Goal: Task Accomplishment & Management: Manage account settings

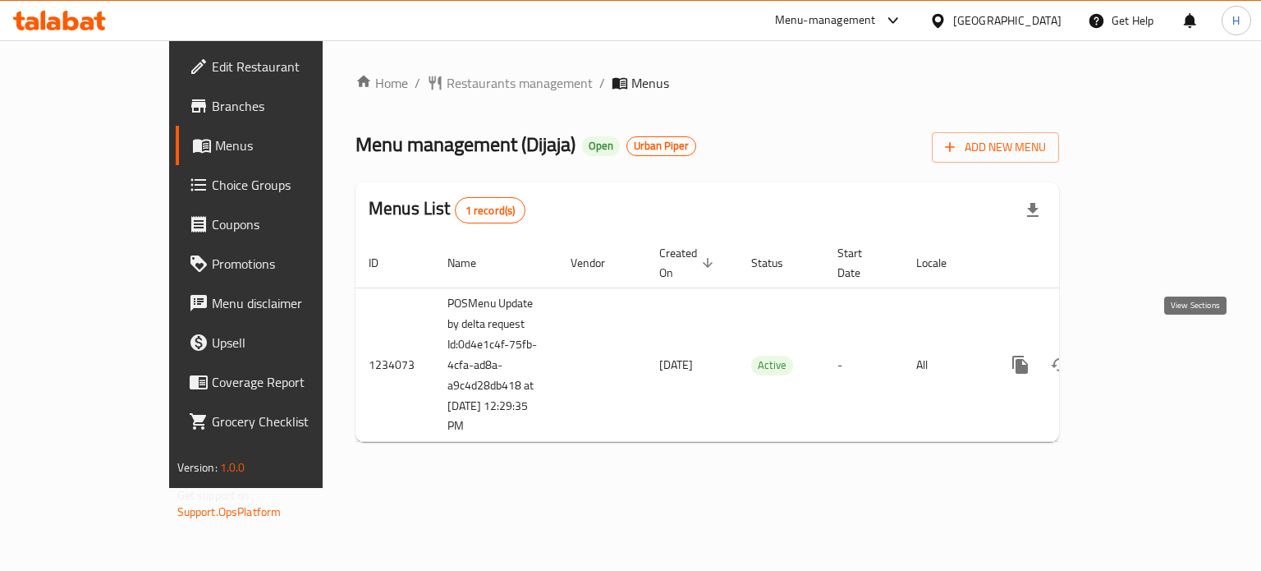
click at [1148, 355] on icon "enhanced table" at bounding box center [1139, 365] width 20 height 20
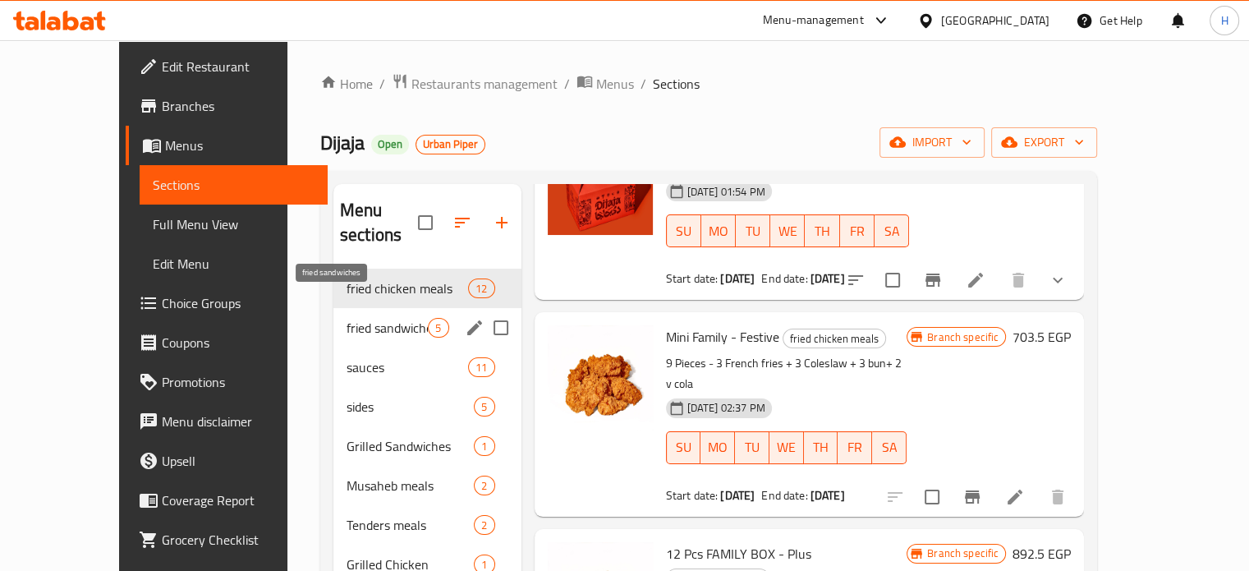
click at [347, 318] on span "fried sandwiches" at bounding box center [386, 328] width 81 height 20
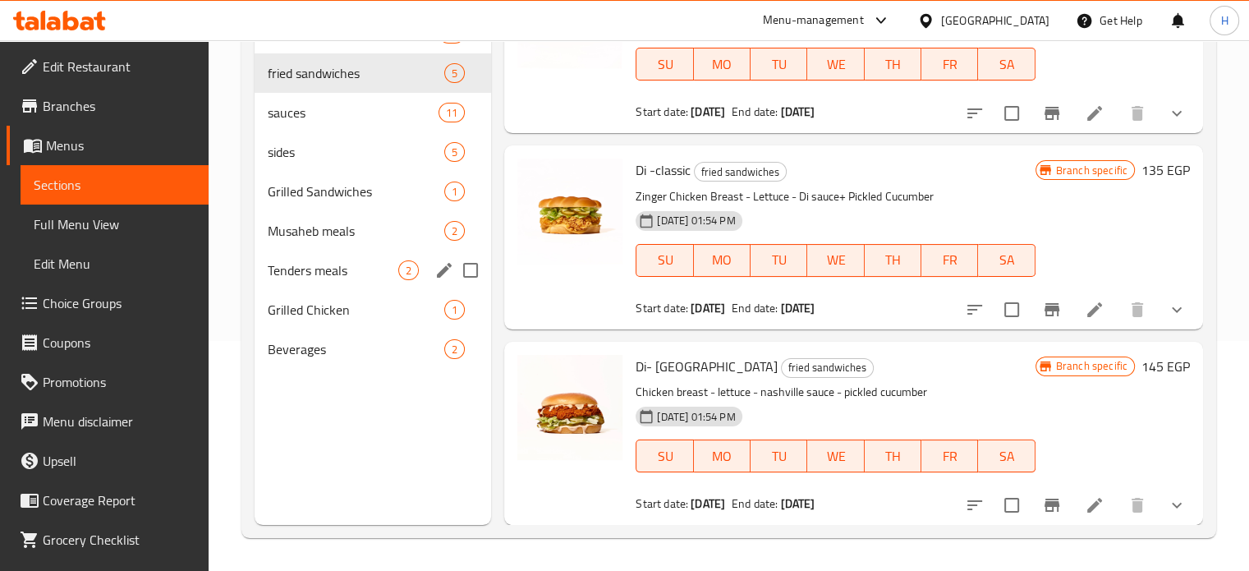
scroll to position [66, 0]
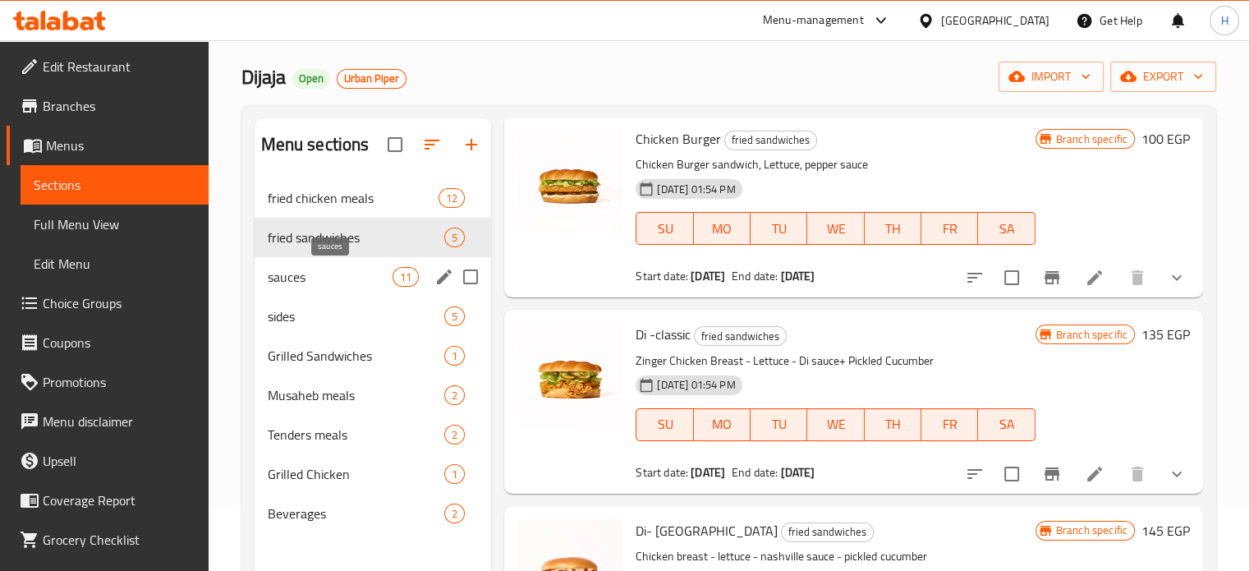
click at [295, 268] on span "sauces" at bounding box center [331, 277] width 126 height 20
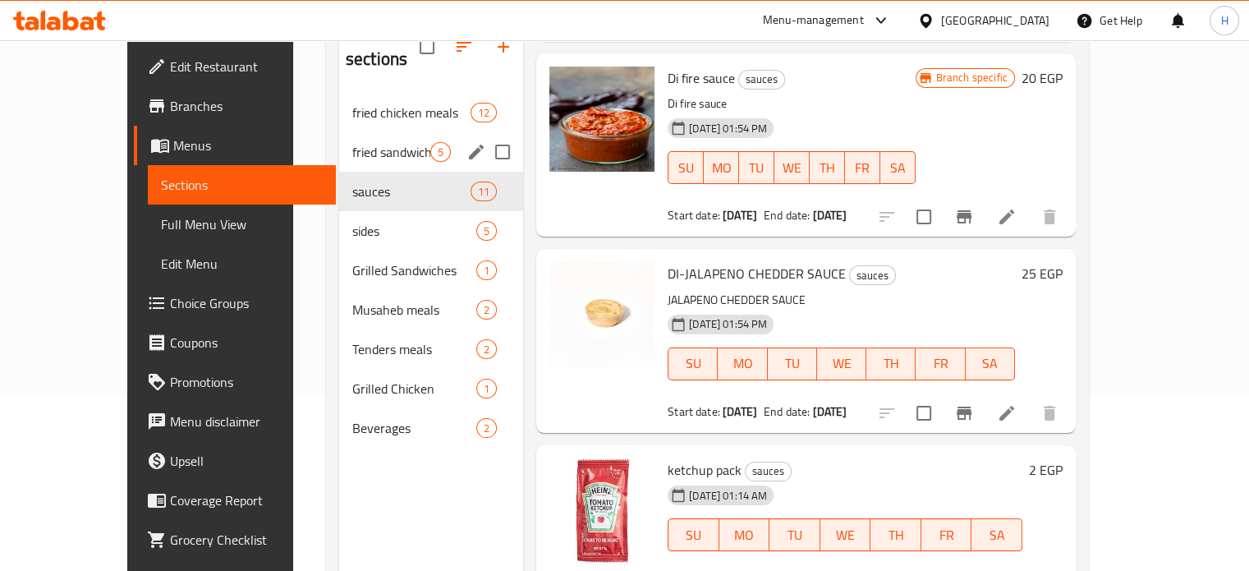
scroll to position [148, 0]
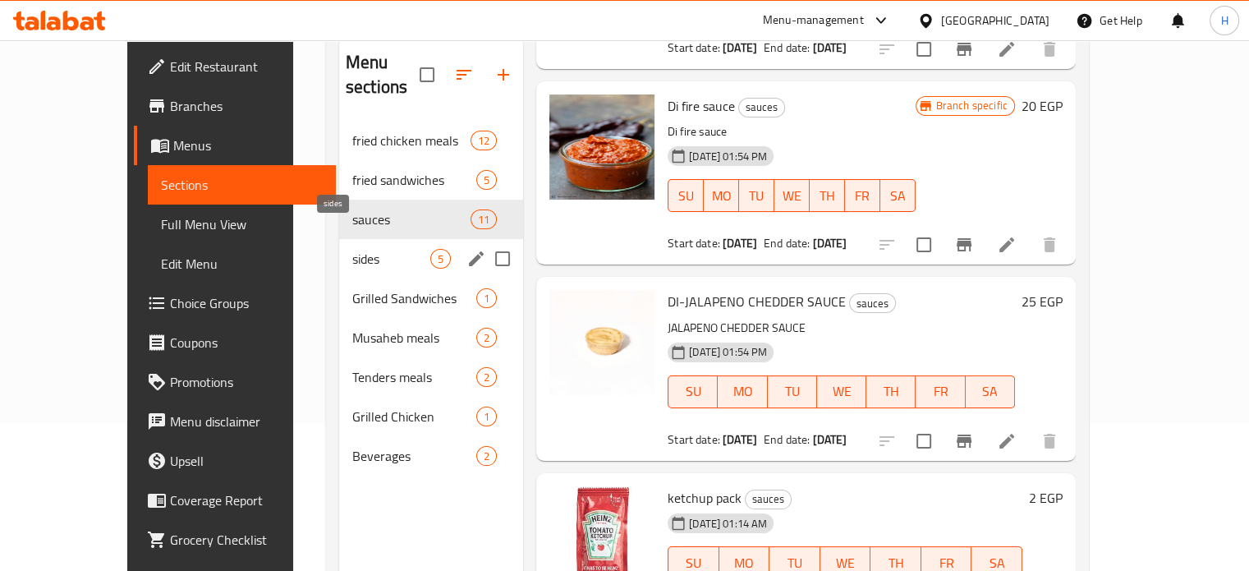
click at [352, 249] on span "sides" at bounding box center [391, 259] width 78 height 20
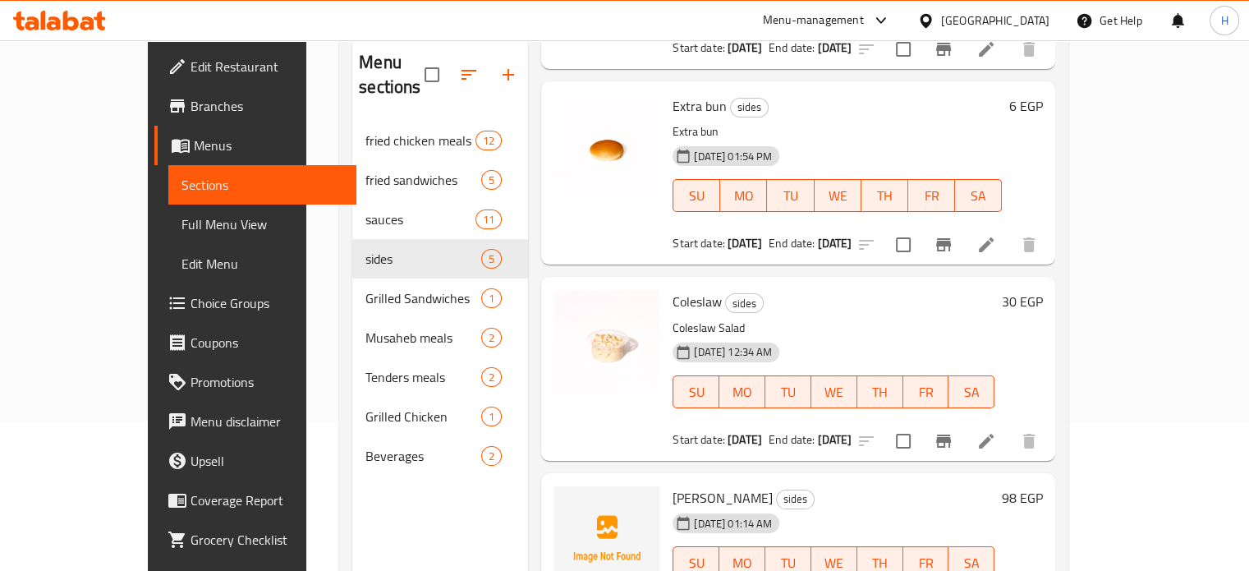
scroll to position [230, 0]
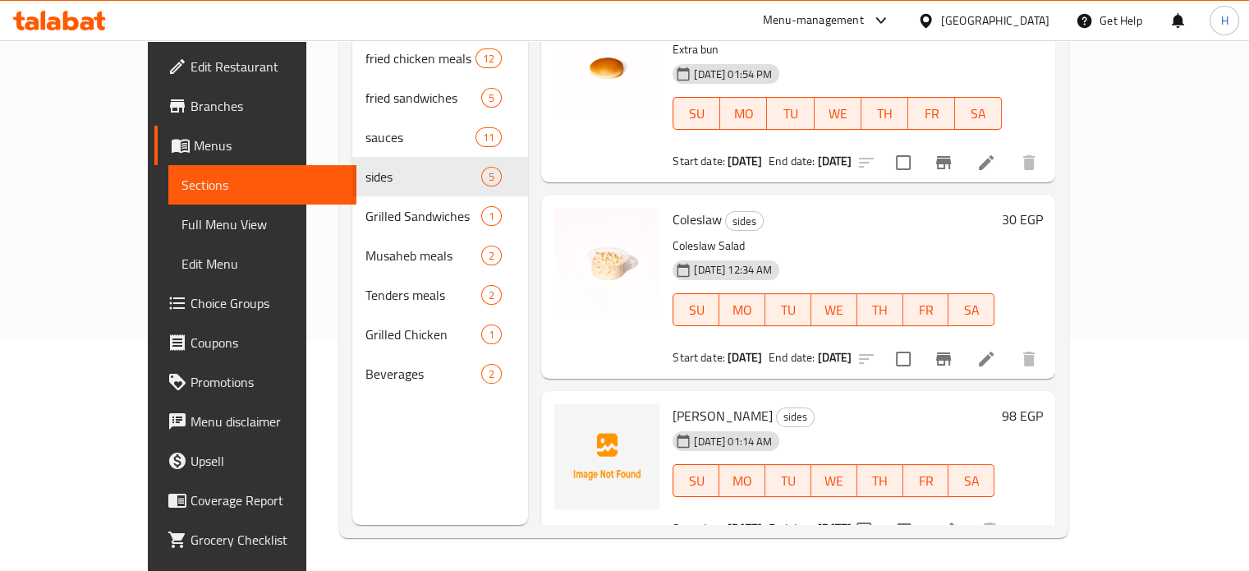
click at [672, 403] on span "Jaja Rizo Tenders" at bounding box center [722, 415] width 100 height 25
click at [690, 403] on span "Jaja Rizo Tenders" at bounding box center [722, 415] width 100 height 25
drag, startPoint x: 729, startPoint y: 387, endPoint x: 661, endPoint y: 391, distance: 68.3
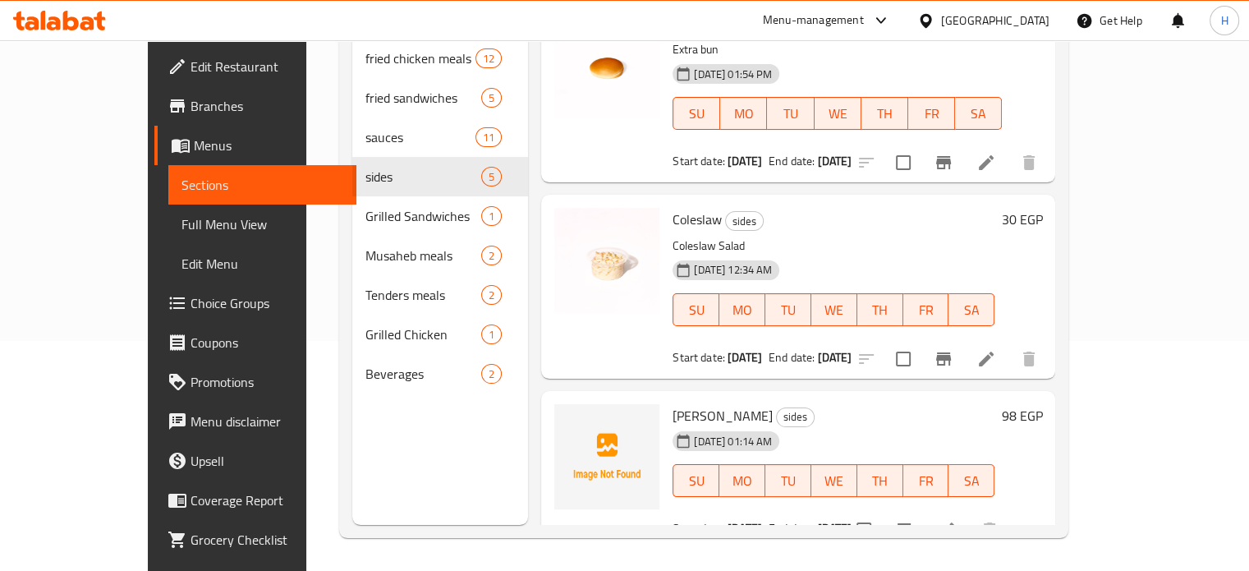
click at [672, 404] on h6 "Jaja Rizo Tenders sides" at bounding box center [833, 415] width 322 height 23
copy span "Rizo Tenders"
click at [575, 424] on circle "upload picture" at bounding box center [577, 426] width 5 height 5
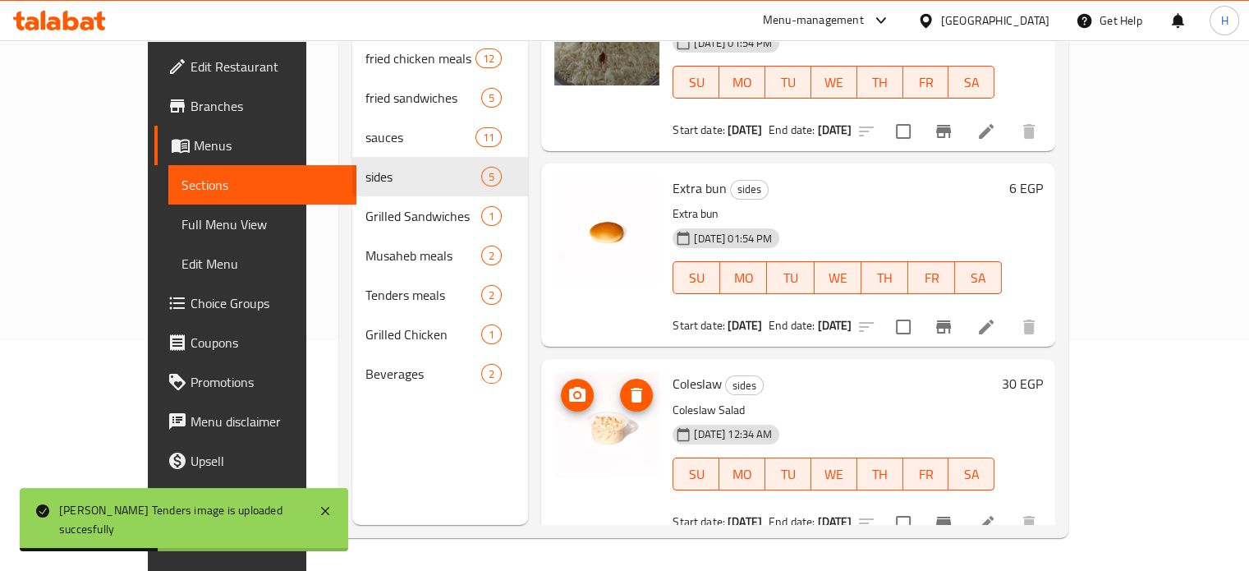
scroll to position [424, 0]
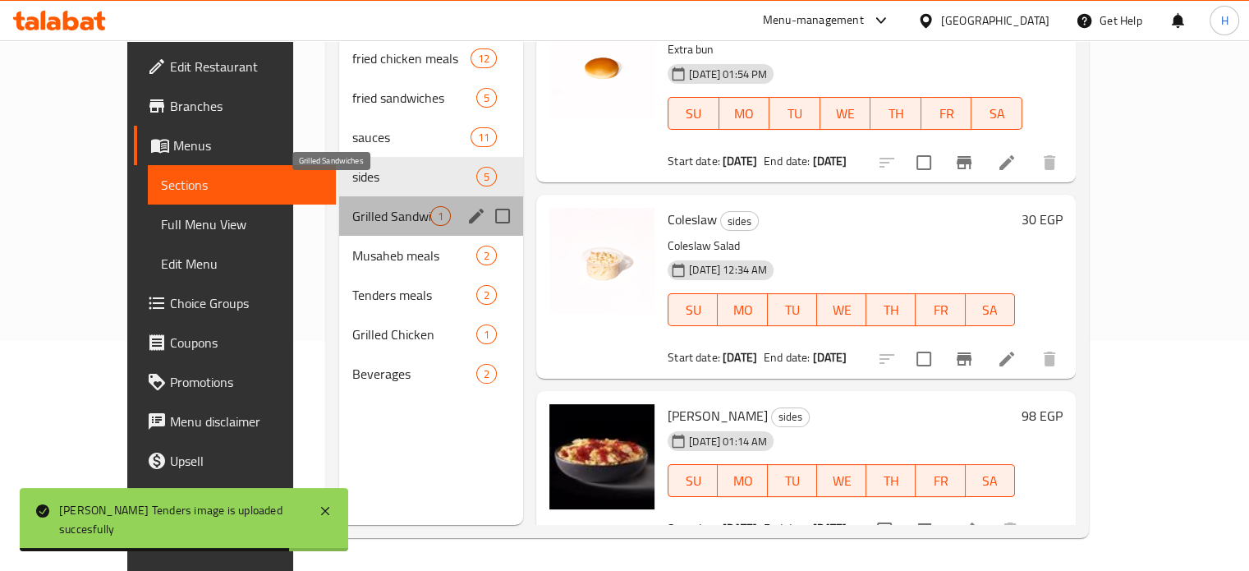
click at [352, 206] on span "Grilled Sandwiches" at bounding box center [391, 216] width 78 height 20
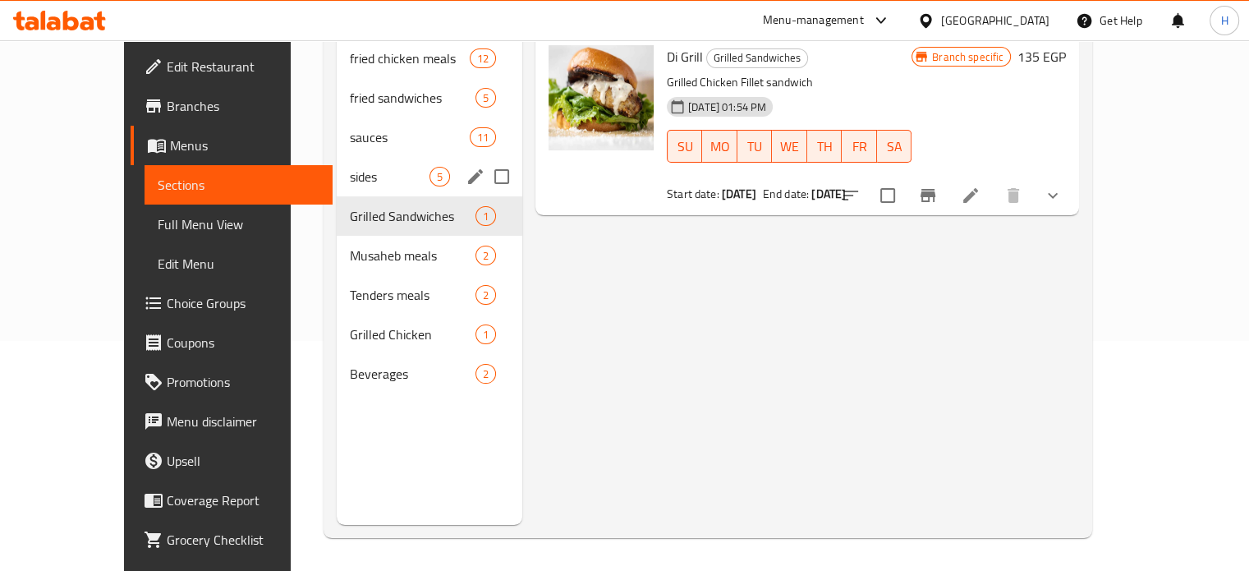
scroll to position [148, 0]
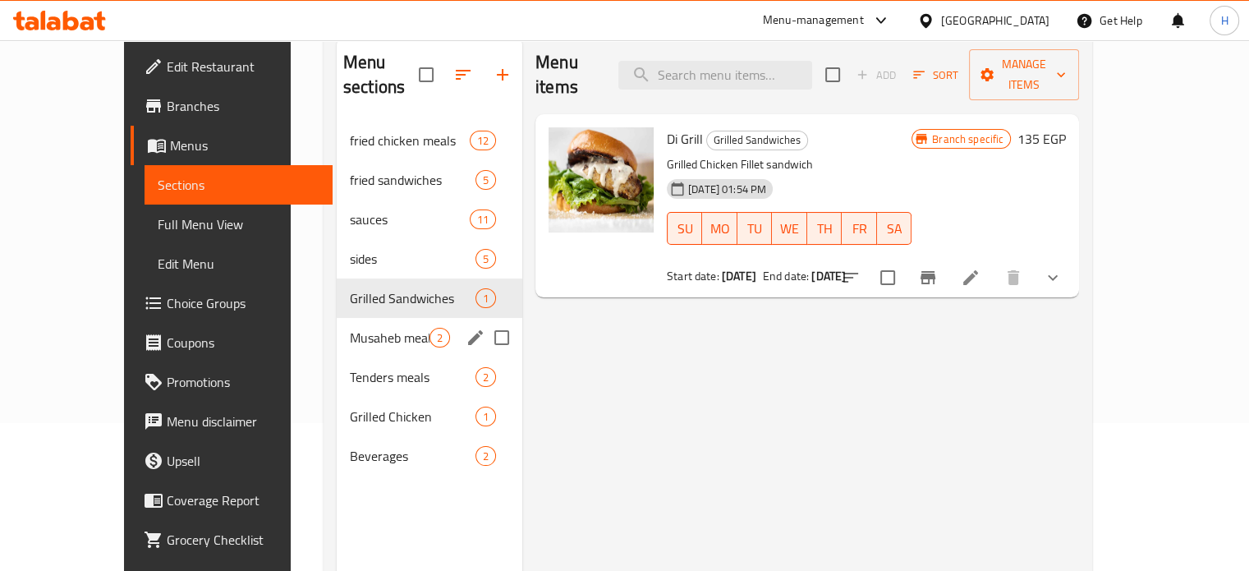
click at [350, 328] on span "Musaheb meals" at bounding box center [390, 338] width 80 height 20
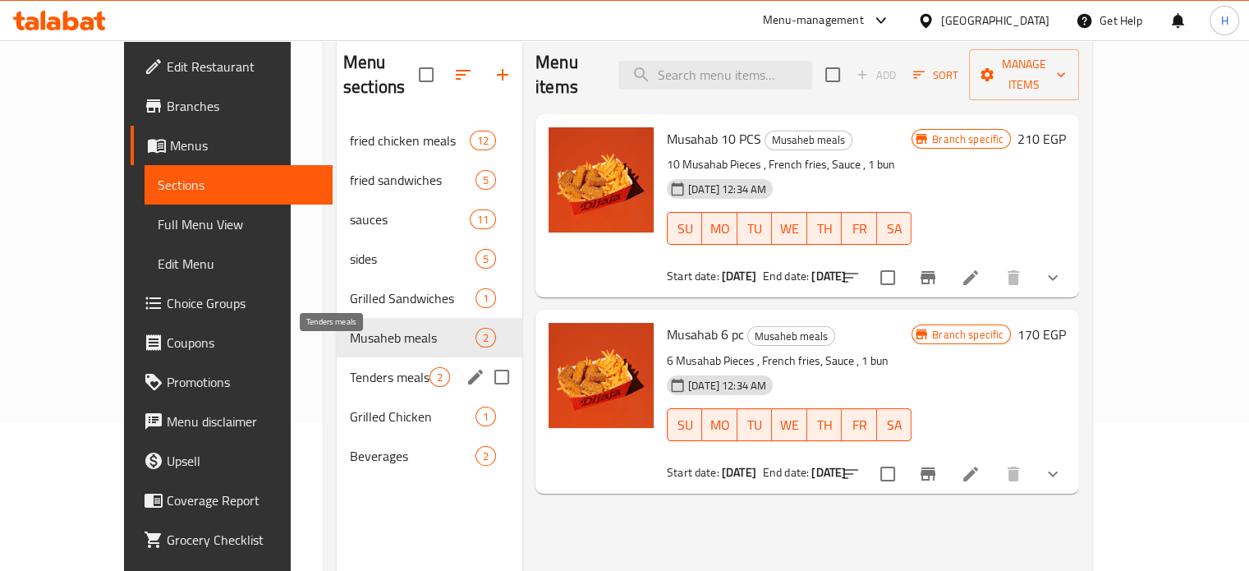
click at [350, 367] on span "Tenders meals" at bounding box center [390, 377] width 80 height 20
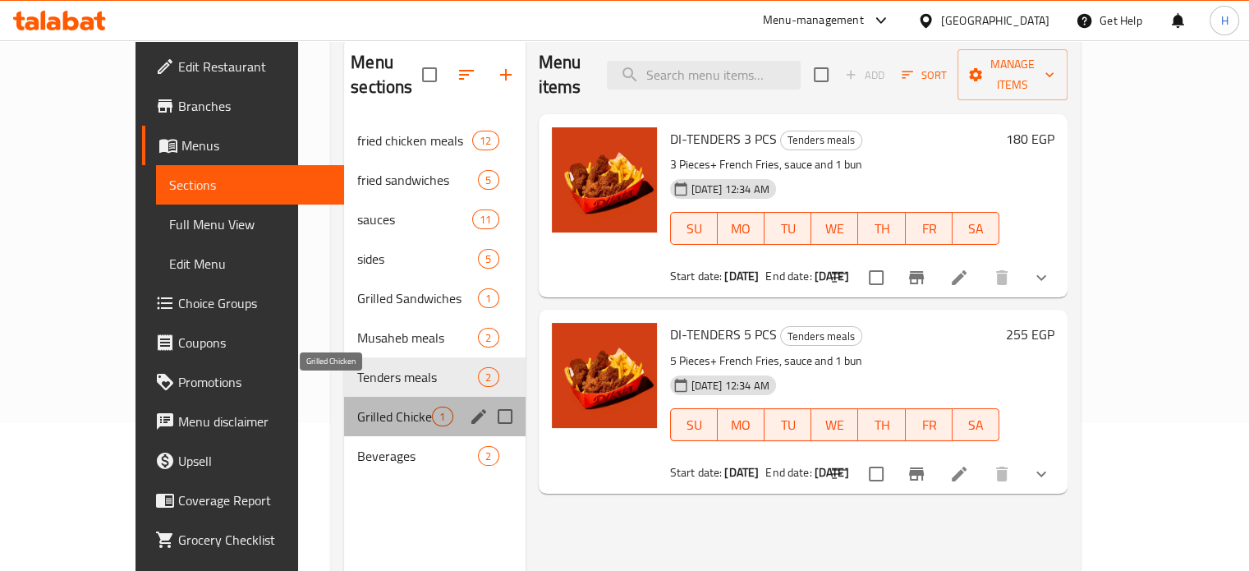
click at [357, 406] on span "Grilled Chicken" at bounding box center [394, 416] width 75 height 20
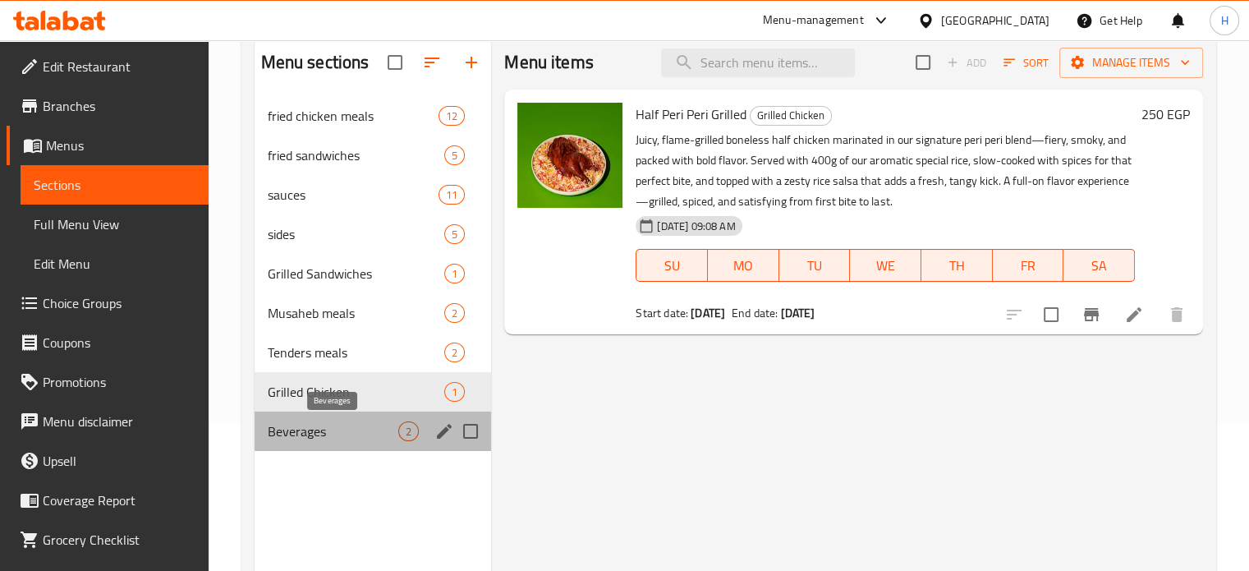
click at [319, 421] on span "Beverages" at bounding box center [333, 431] width 131 height 20
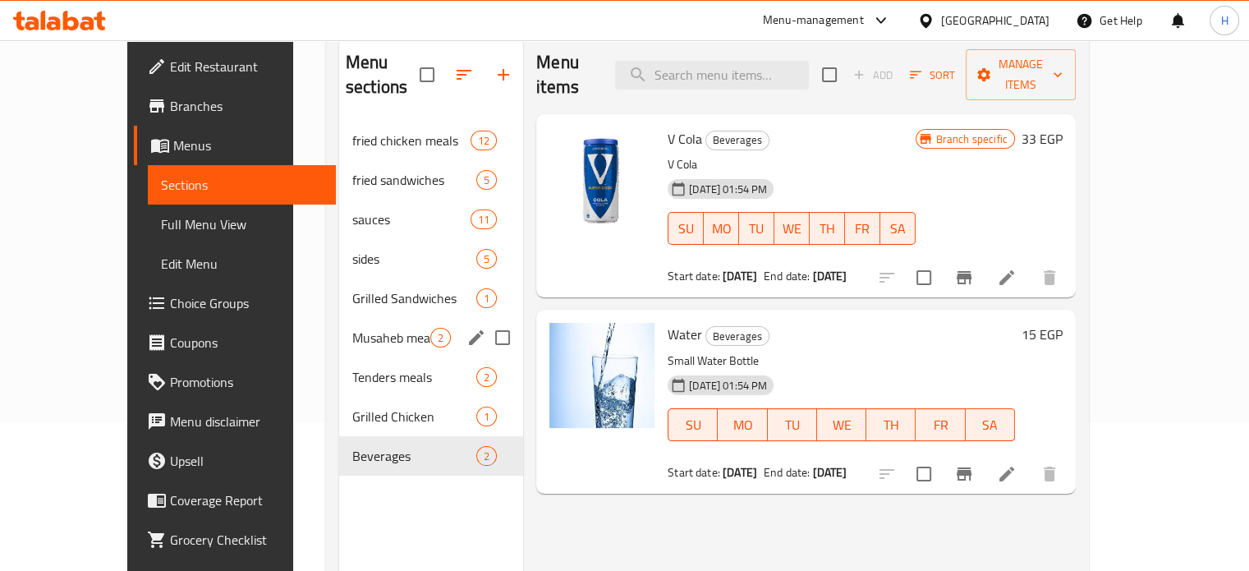
click at [339, 324] on div "Musaheb meals 2" at bounding box center [431, 337] width 184 height 39
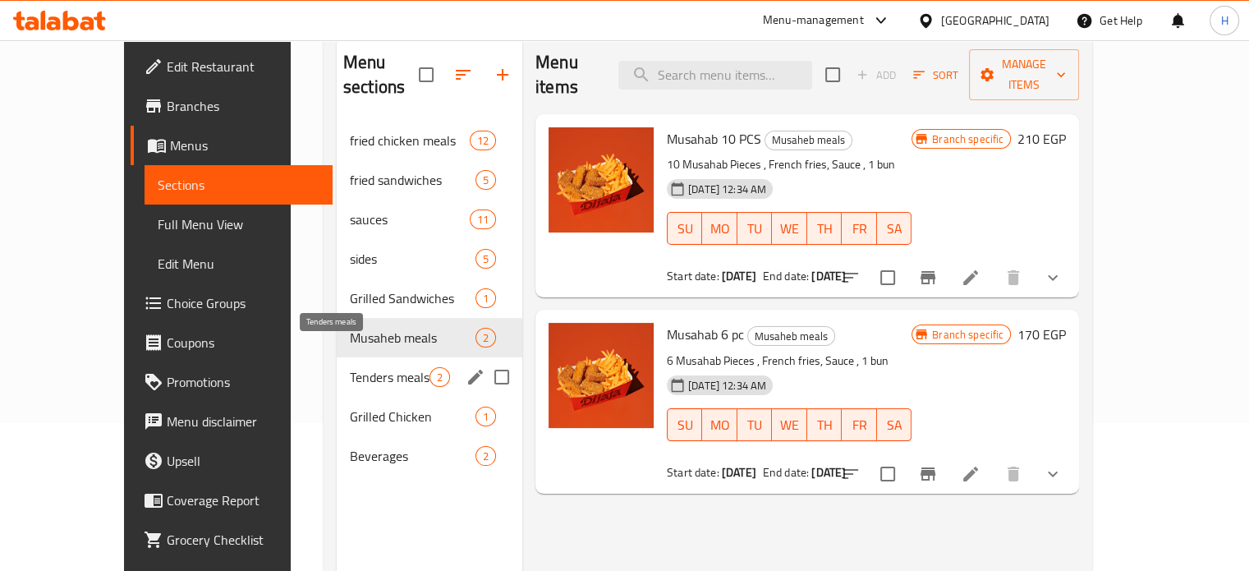
click at [350, 367] on span "Tenders meals" at bounding box center [390, 377] width 80 height 20
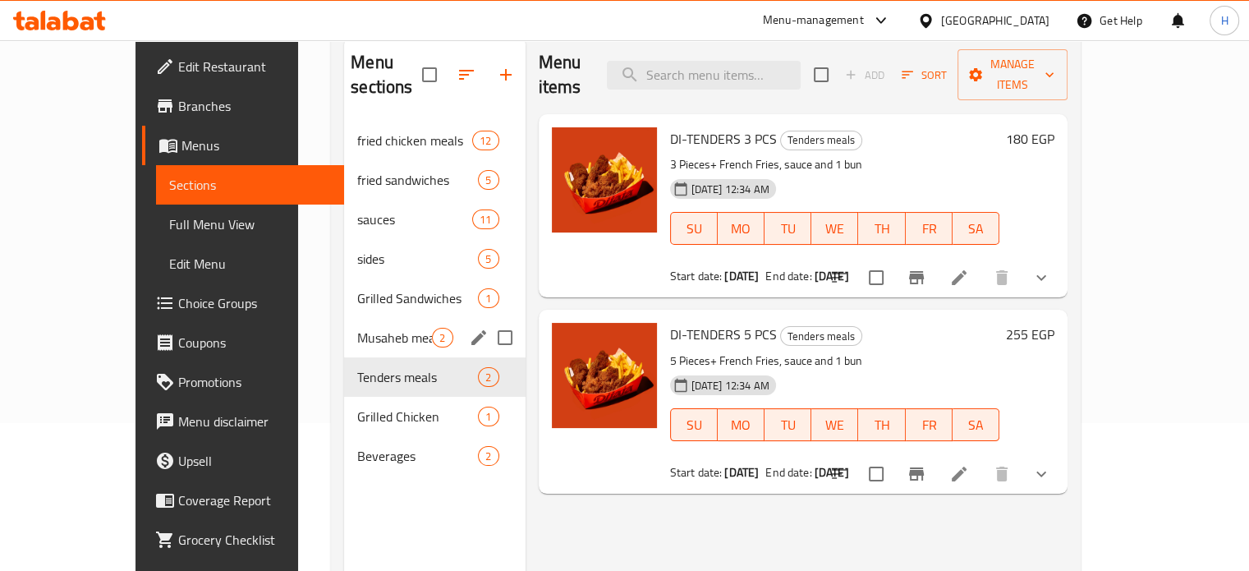
click at [404, 322] on div "Musaheb meals 2" at bounding box center [434, 337] width 181 height 39
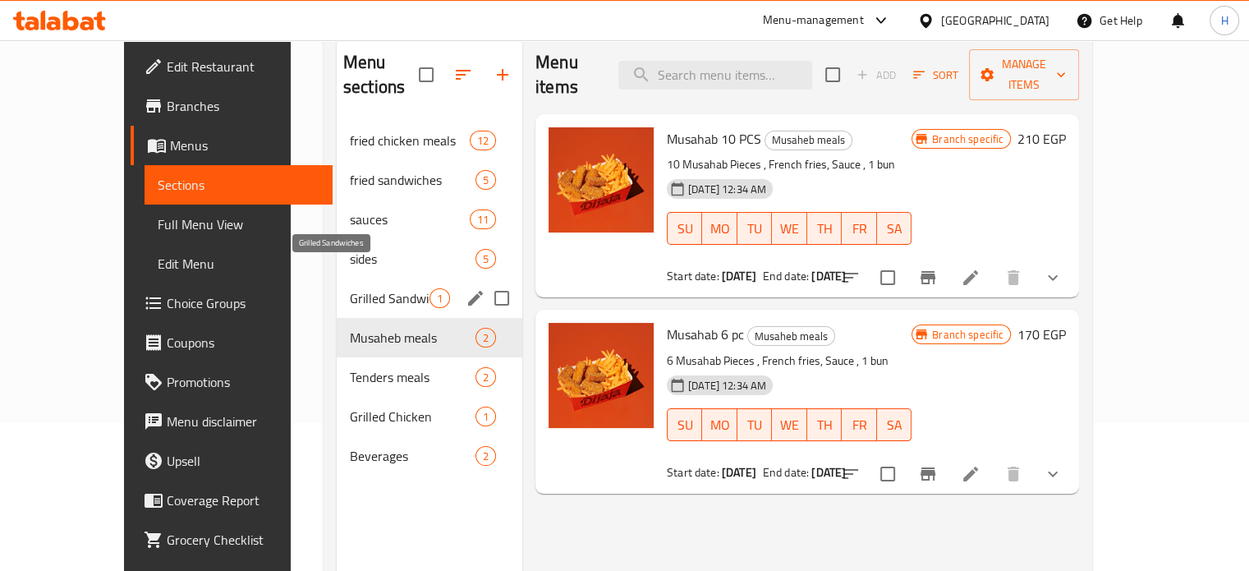
click at [350, 288] on span "Grilled Sandwiches" at bounding box center [390, 298] width 80 height 20
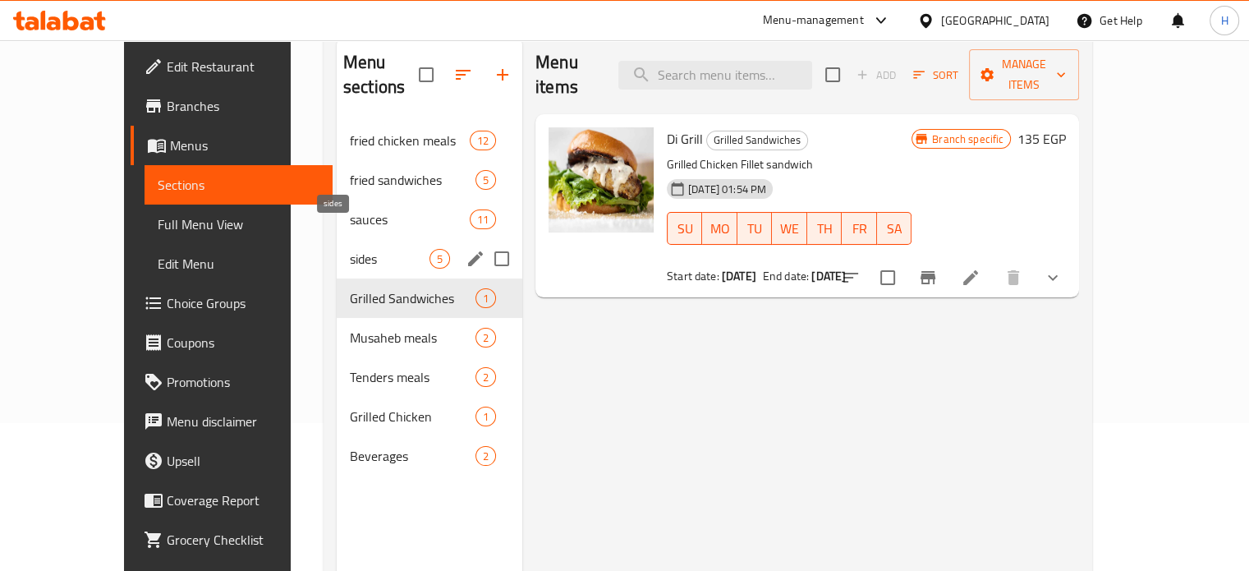
click at [370, 249] on span "sides" at bounding box center [390, 259] width 80 height 20
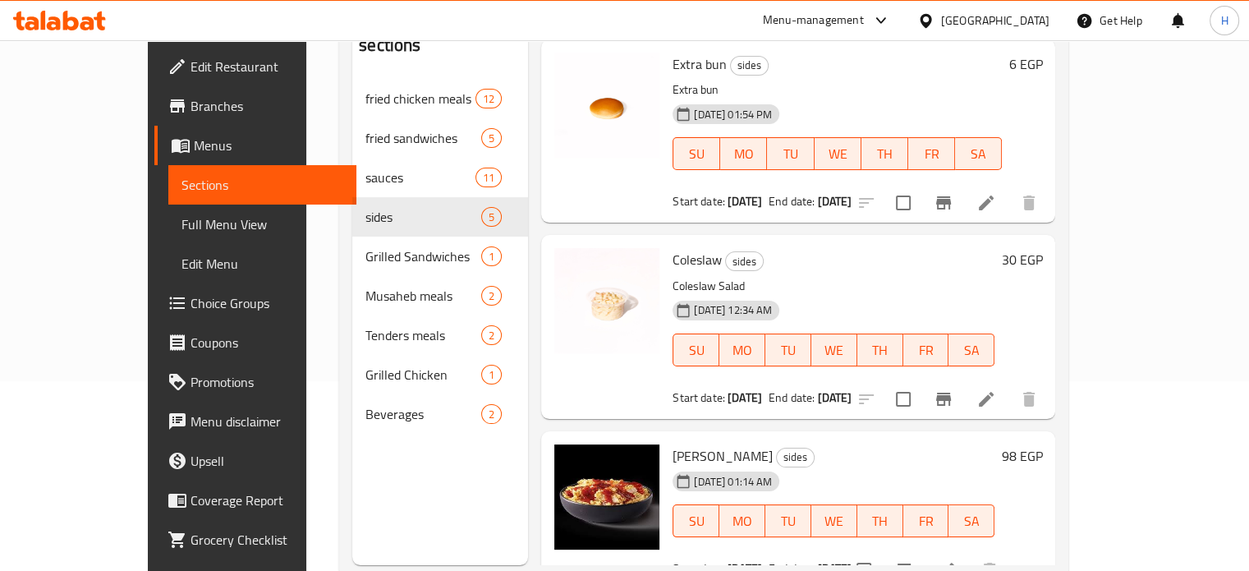
scroll to position [230, 0]
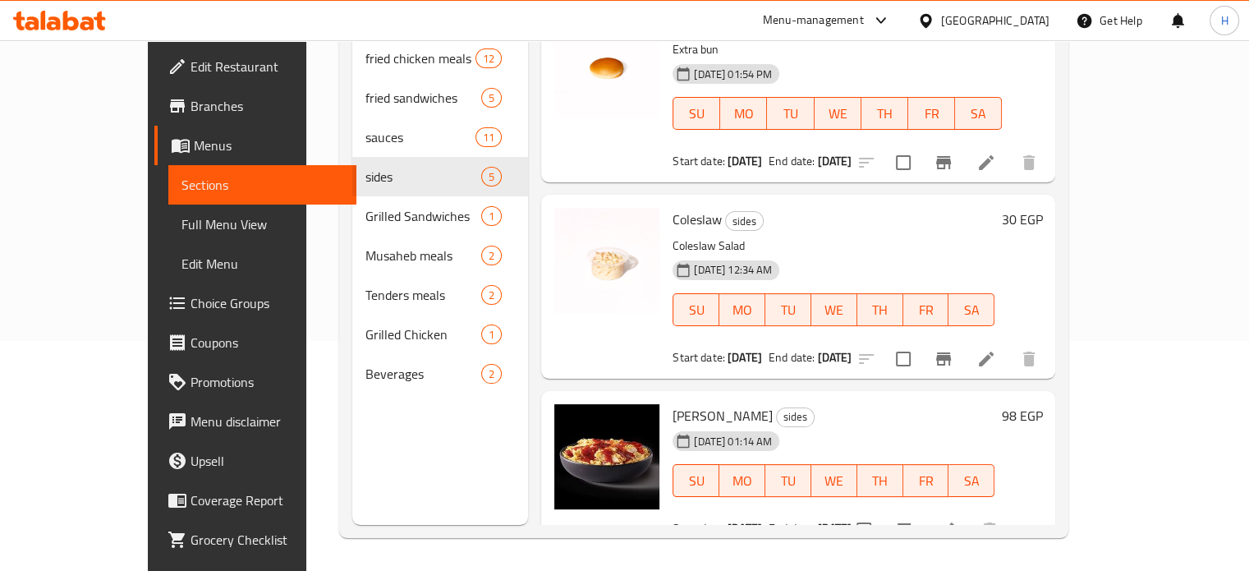
click at [50, 25] on icon at bounding box center [54, 23] width 14 height 14
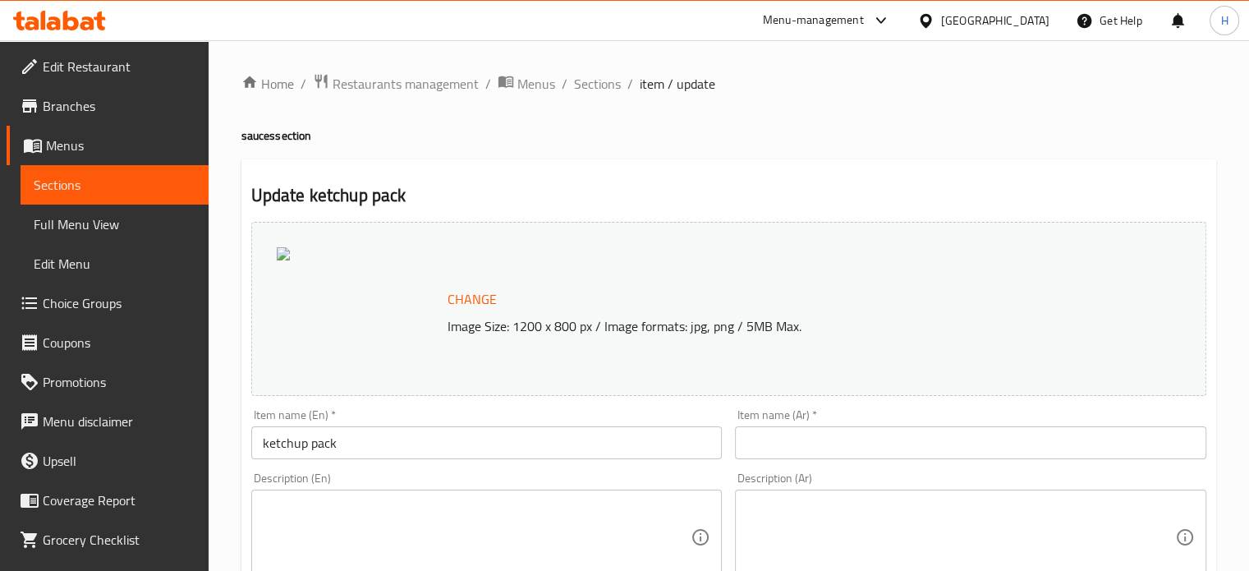
click at [289, 442] on input "ketchup pack" at bounding box center [486, 442] width 471 height 33
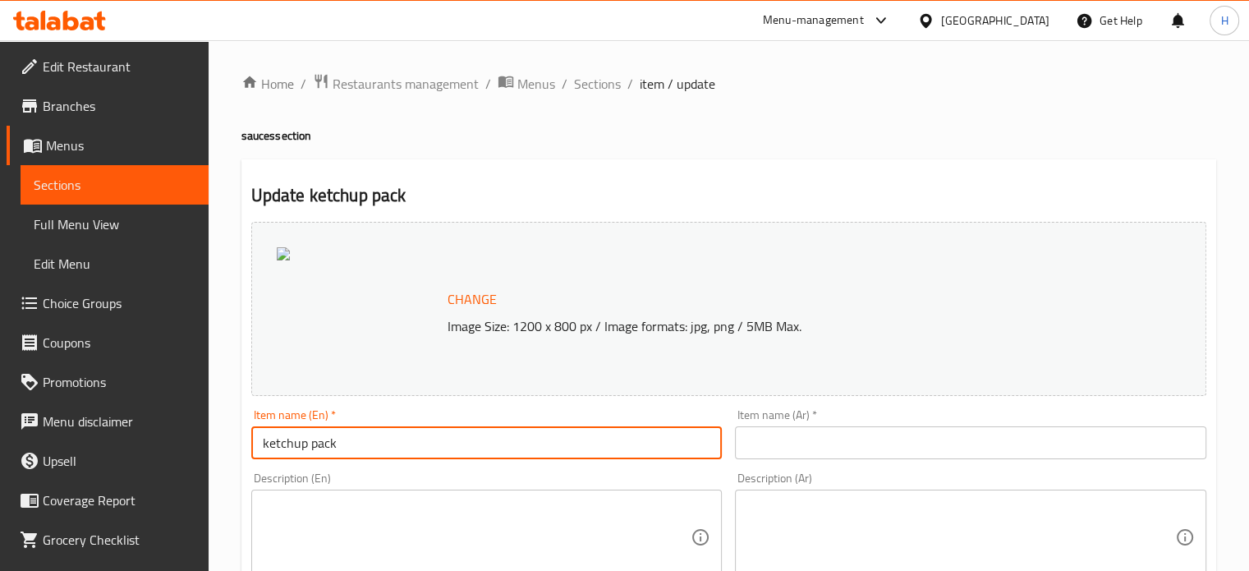
click at [289, 442] on input "ketchup pack" at bounding box center [486, 442] width 471 height 33
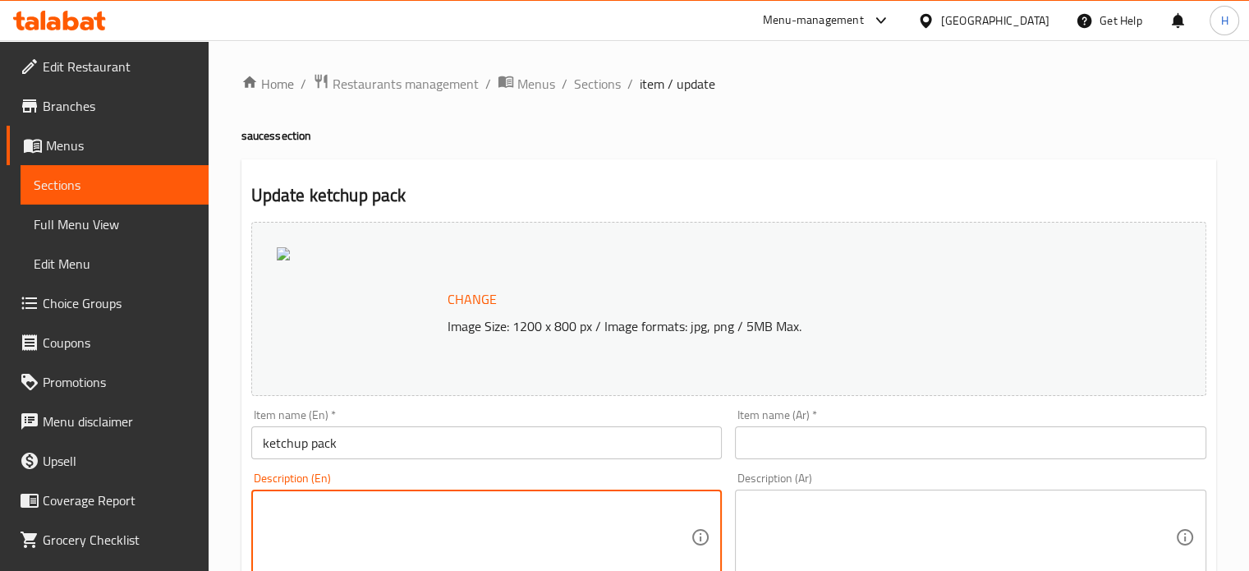
paste textarea "ketchup"
type textarea "ketchup"
click at [786, 437] on input "text" at bounding box center [970, 442] width 471 height 33
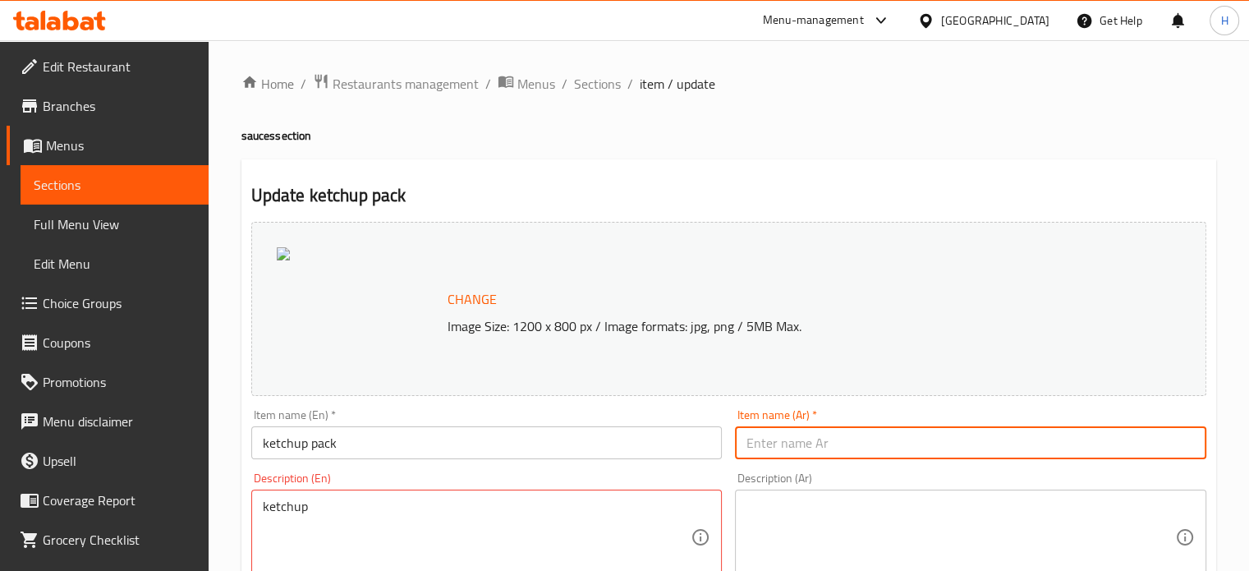
type input ";"
drag, startPoint x: 686, startPoint y: 435, endPoint x: 664, endPoint y: 439, distance: 22.5
type input "كاتشب"
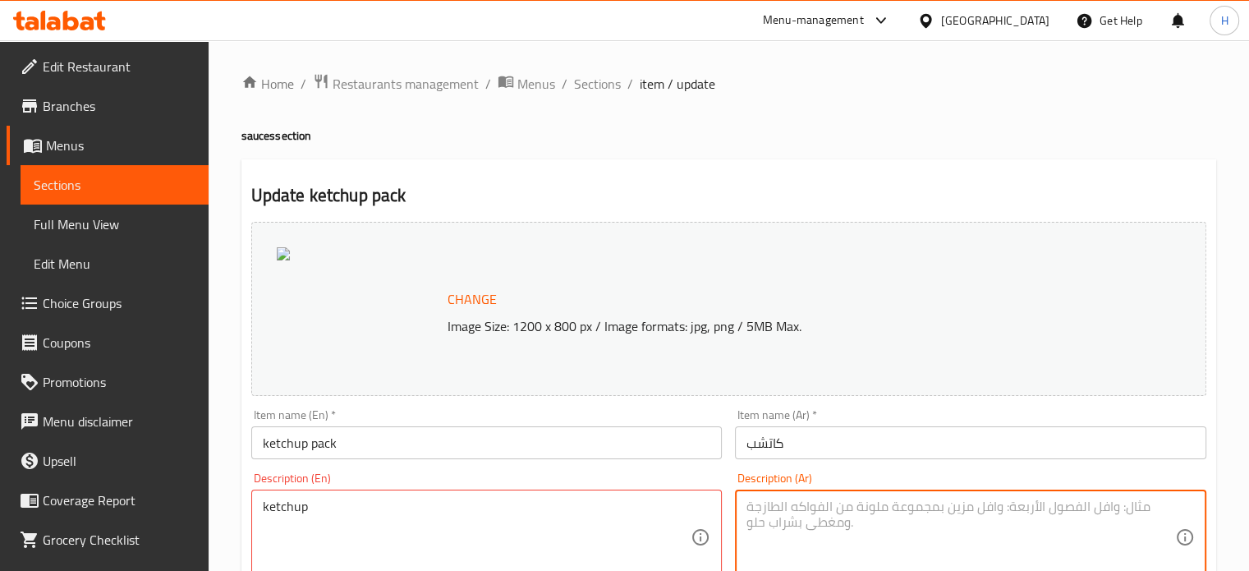
click at [777, 513] on textarea at bounding box center [960, 537] width 429 height 78
paste textarea "كاتشب"
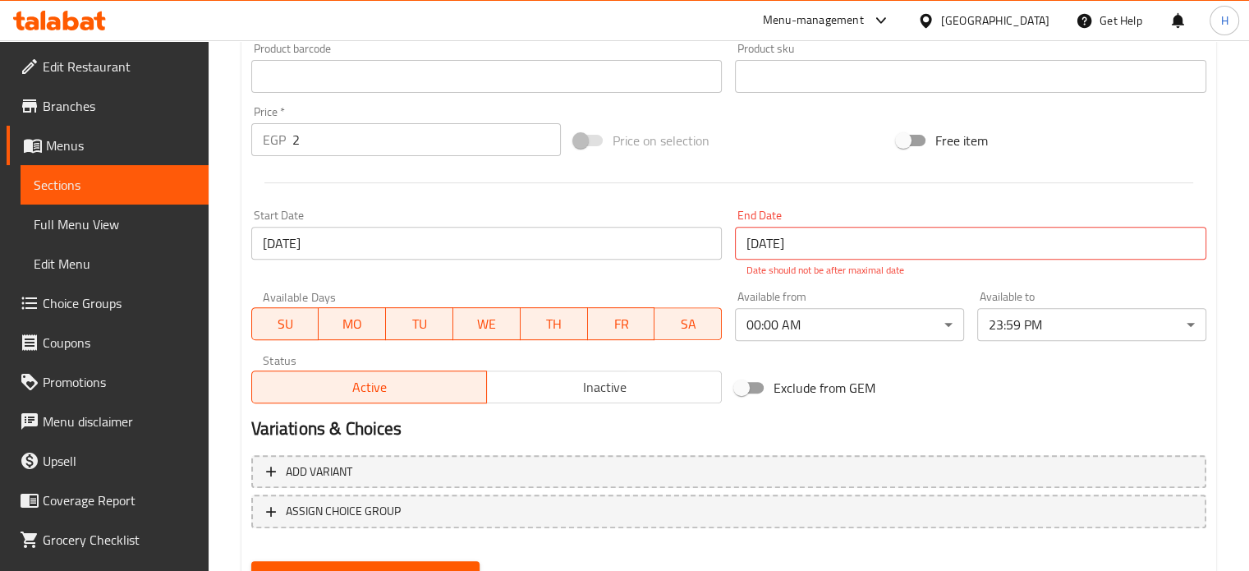
scroll to position [580, 0]
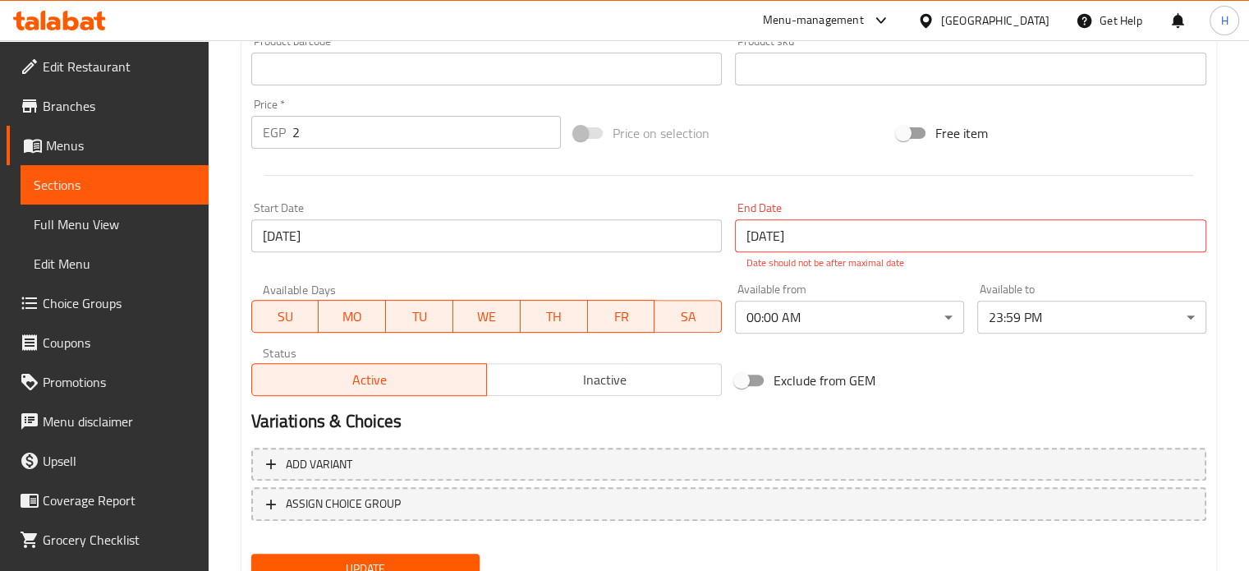
type textarea "كاتشب"
click at [448, 550] on div "Update" at bounding box center [366, 569] width 242 height 44
click at [448, 558] on span "Update" at bounding box center [365, 568] width 203 height 21
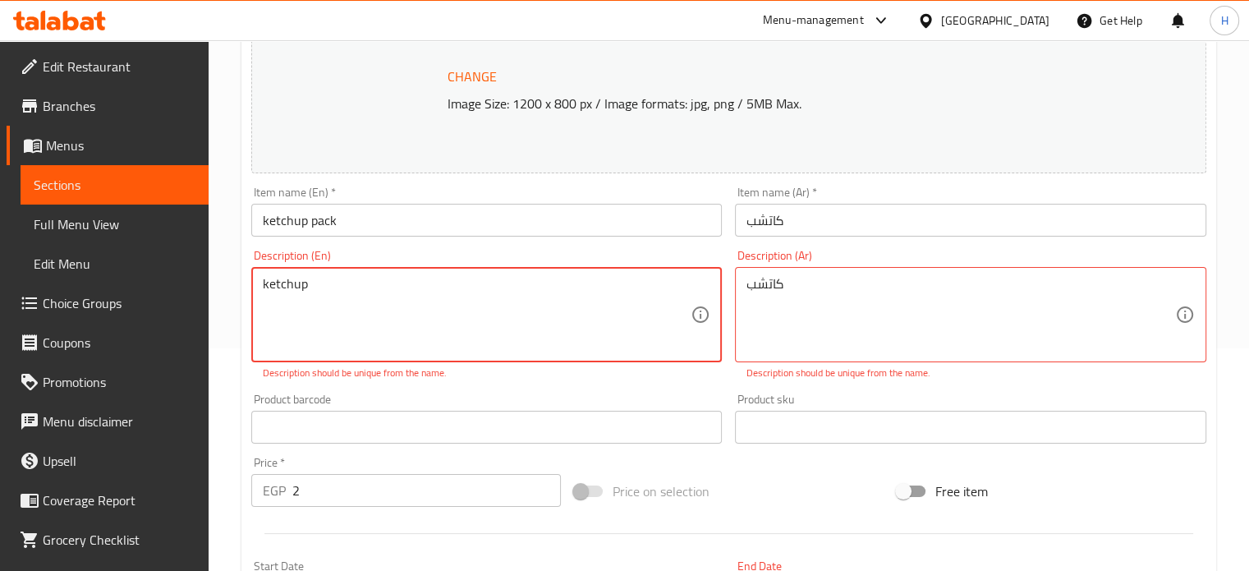
drag, startPoint x: 353, startPoint y: 278, endPoint x: 217, endPoint y: 273, distance: 136.4
click at [217, 273] on div "Home / Restaurants management / Menus / Sections / item / update sauces section…" at bounding box center [729, 408] width 1040 height 1180
click at [371, 282] on textarea "ketchup" at bounding box center [477, 315] width 429 height 78
type textarea "ketchup"
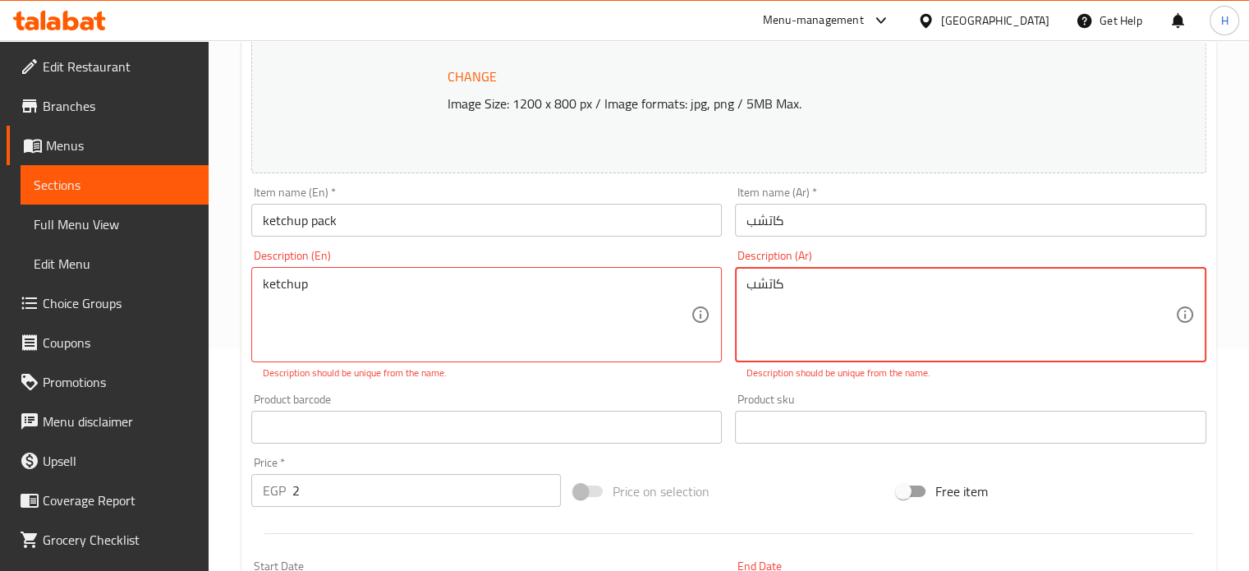
click at [759, 282] on textarea "كاتشب" at bounding box center [960, 315] width 429 height 78
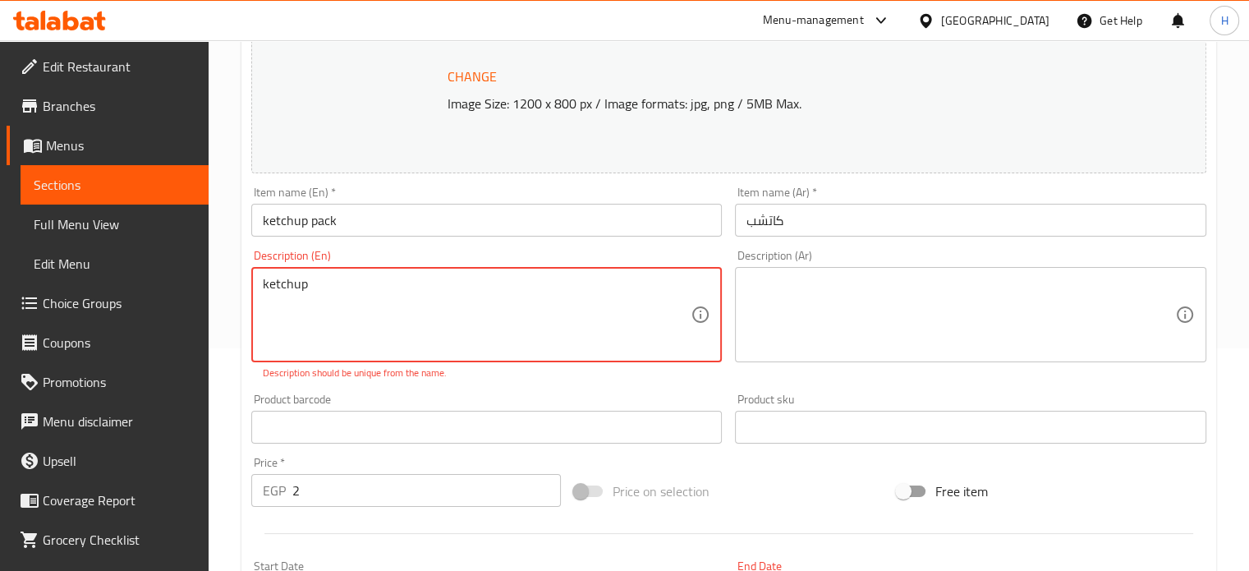
drag, startPoint x: 428, startPoint y: 289, endPoint x: 253, endPoint y: 288, distance: 174.9
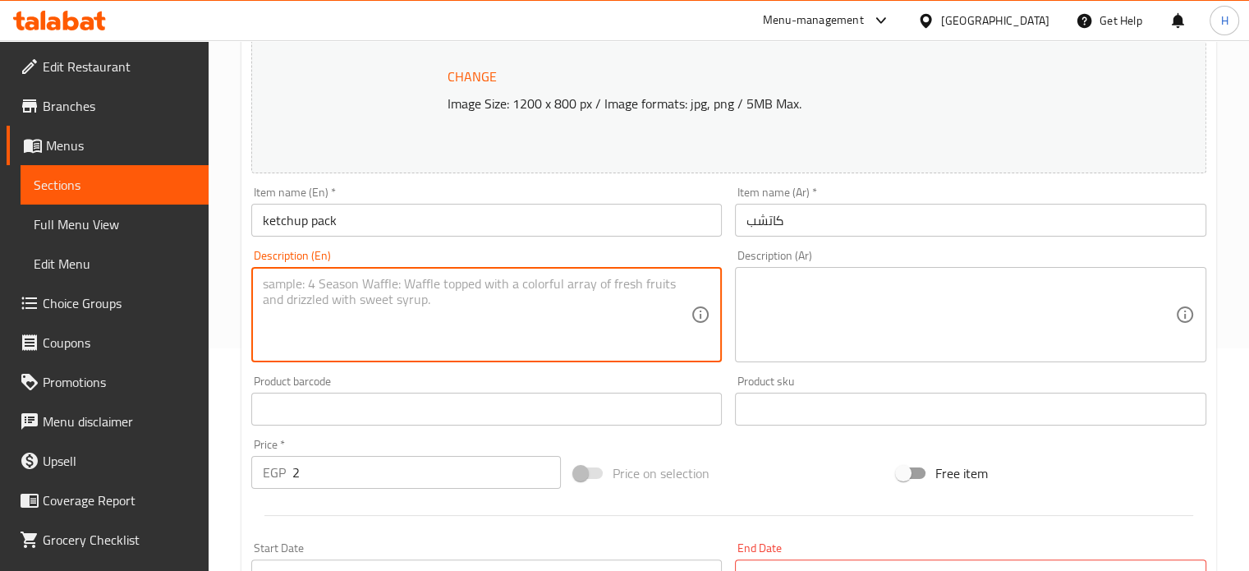
type textarea "ٍ"
type textarea "Sauce"
click at [795, 271] on div "Description (Ar)" at bounding box center [970, 314] width 471 height 95
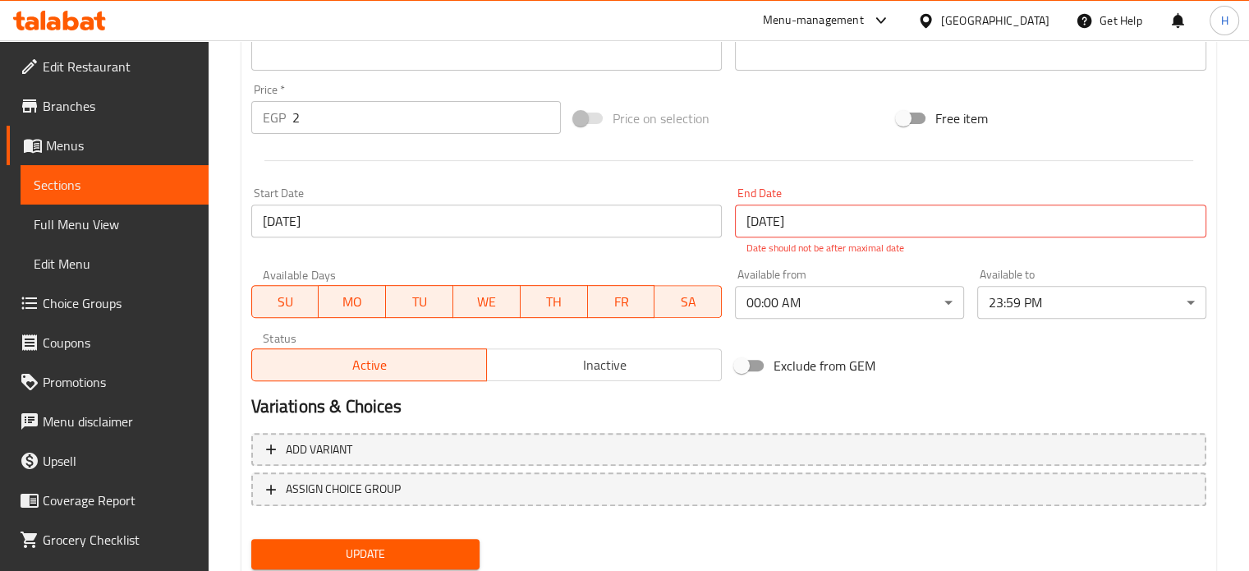
scroll to position [648, 0]
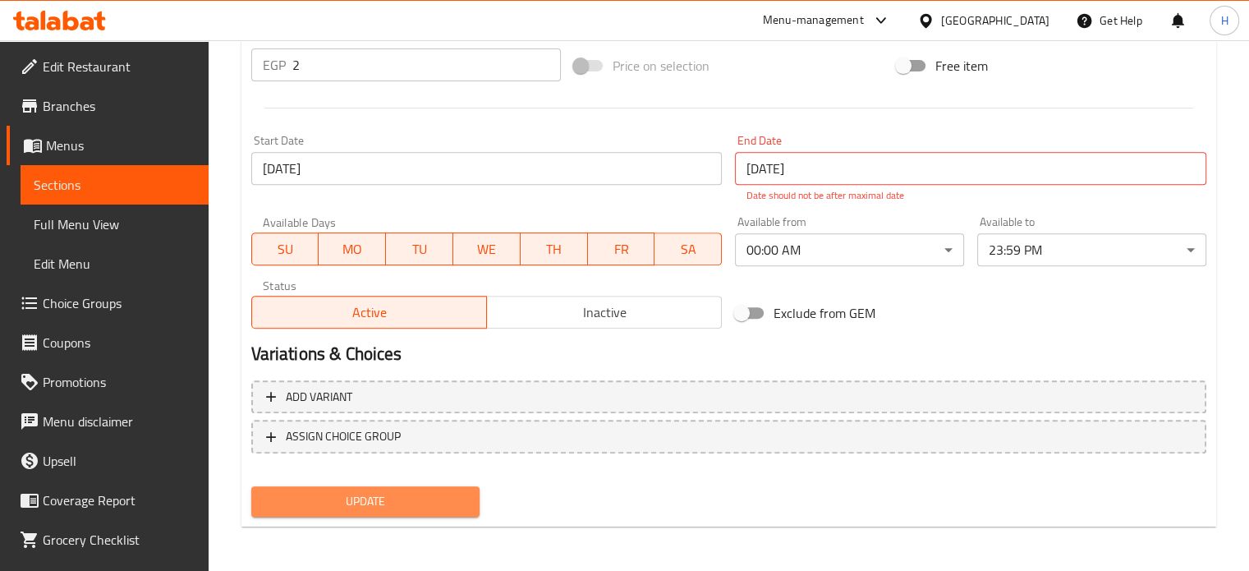
click at [436, 494] on span "Update" at bounding box center [365, 501] width 203 height 21
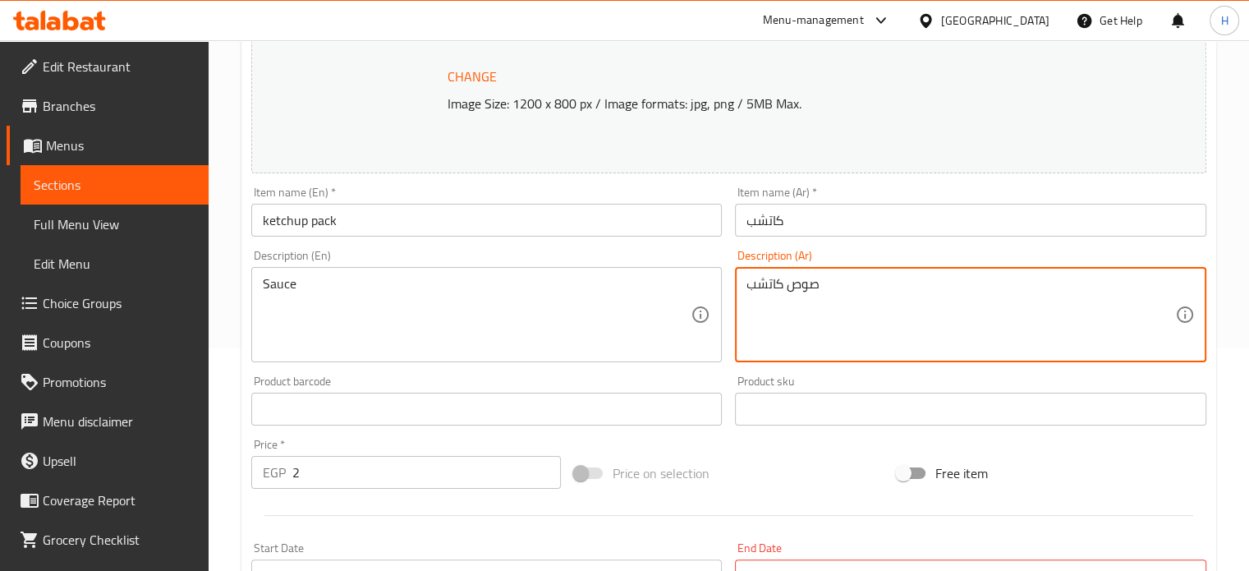
type textarea "صوص كاتشب"
click at [293, 218] on input "ketchup pack" at bounding box center [486, 220] width 471 height 33
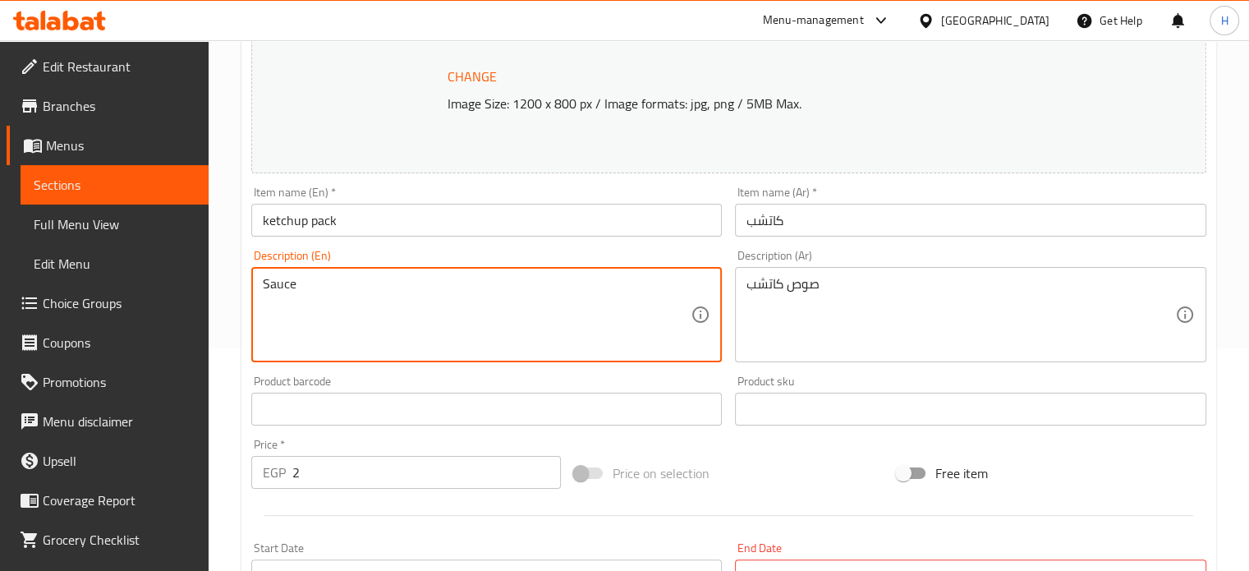
paste textarea "ketchup"
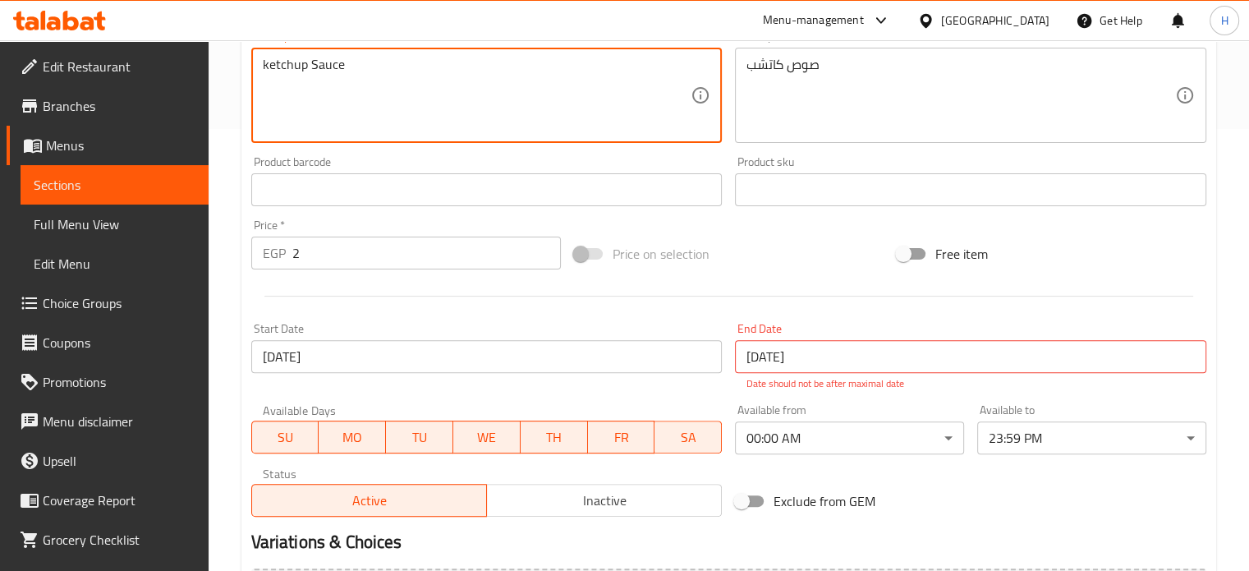
scroll to position [630, 0]
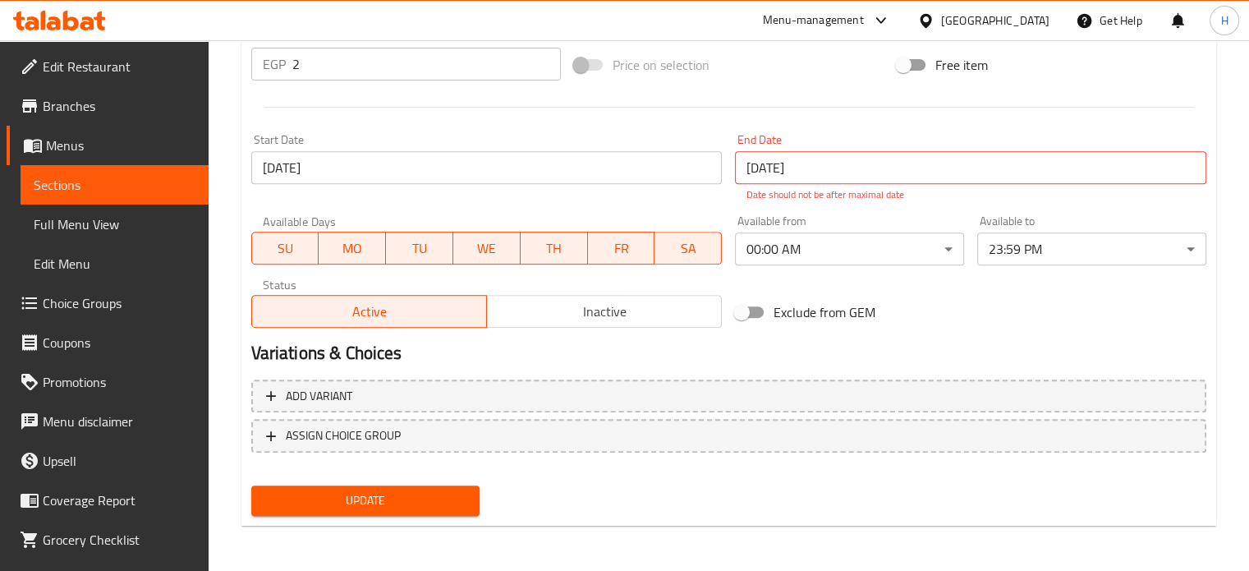
type textarea "ketchup Sauce"
click at [442, 511] on button "Update" at bounding box center [365, 500] width 229 height 30
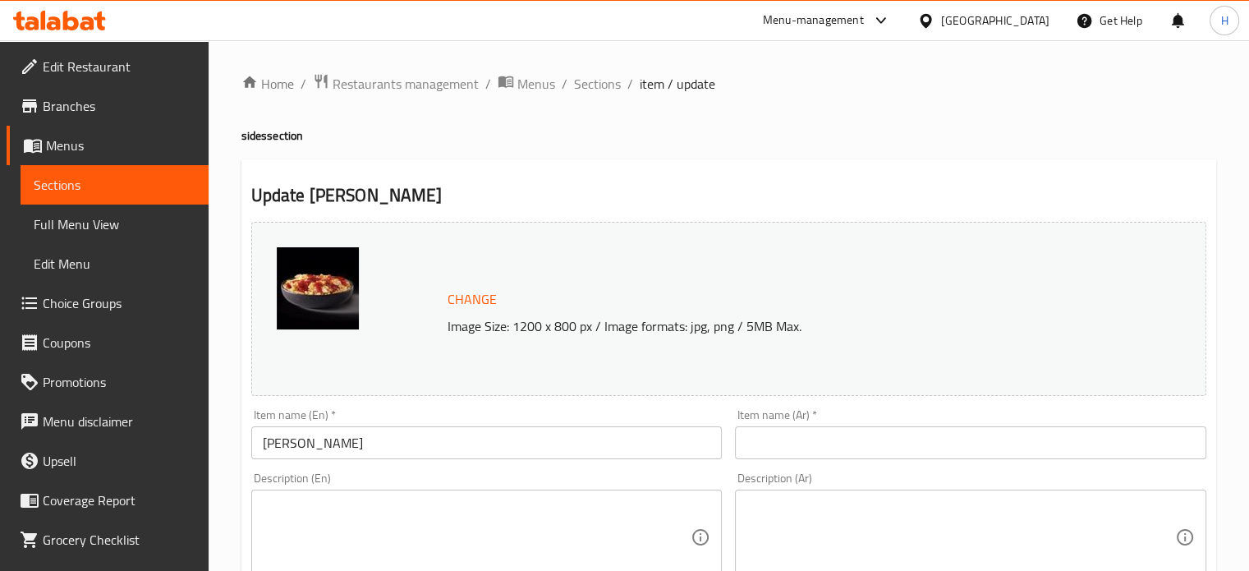
click at [805, 448] on input "text" at bounding box center [970, 442] width 471 height 33
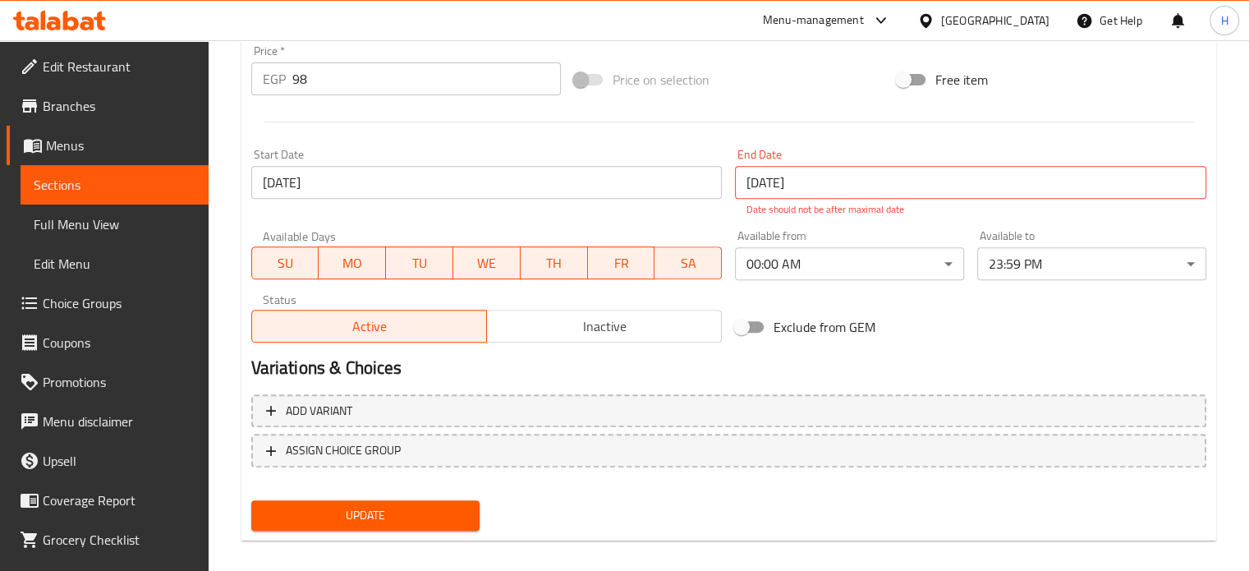
scroll to position [626, 0]
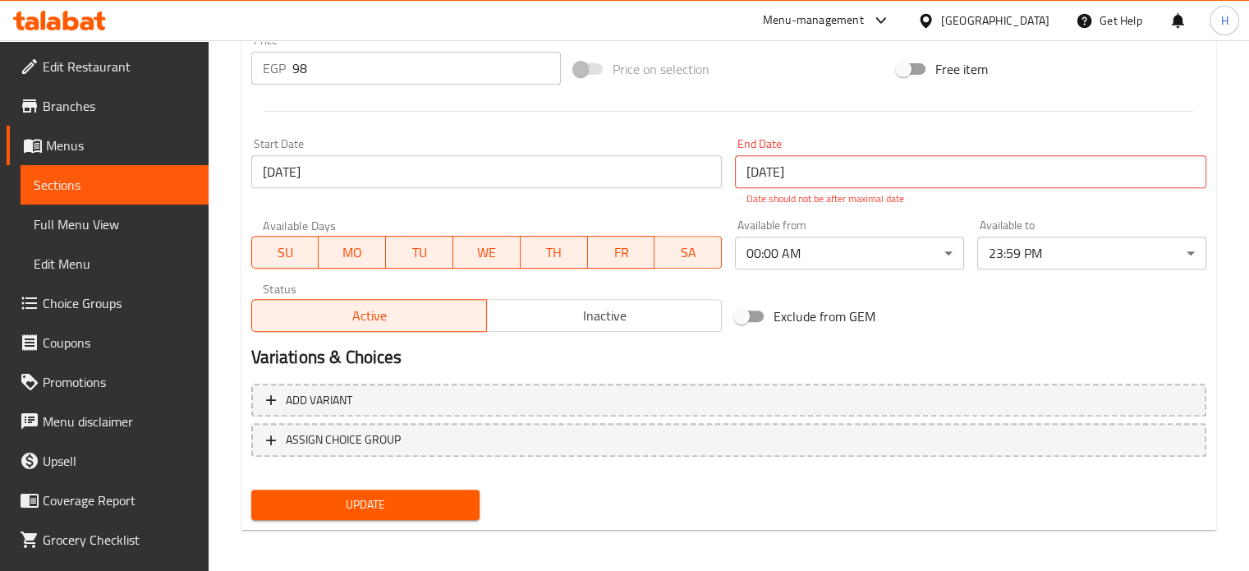
type input "جاجا ريزو تندرز"
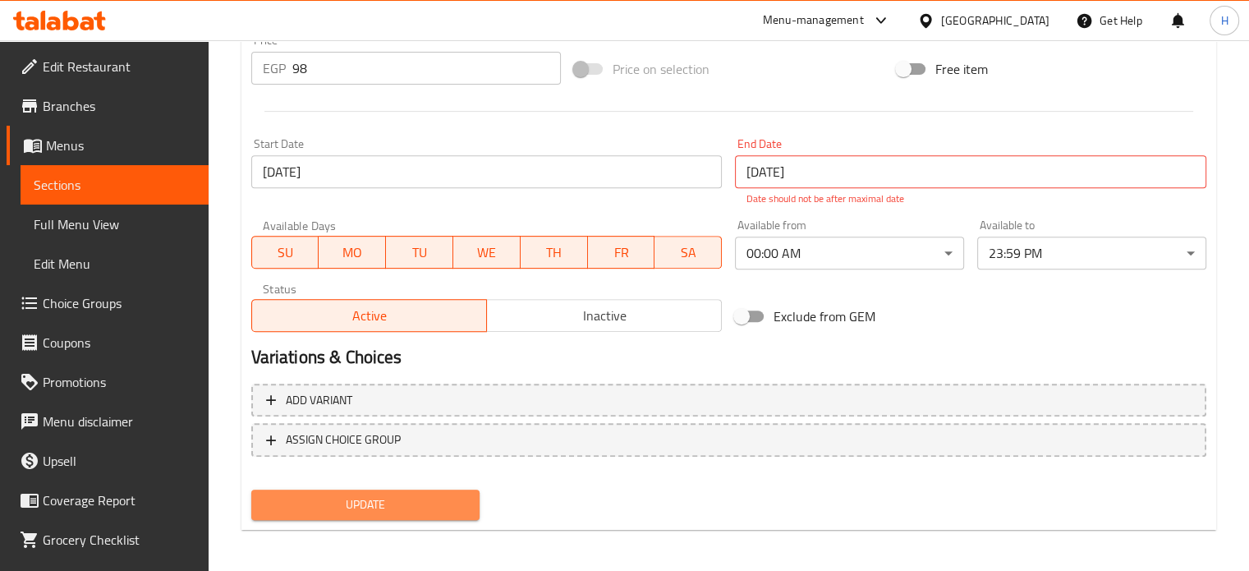
click at [399, 502] on span "Update" at bounding box center [365, 504] width 203 height 21
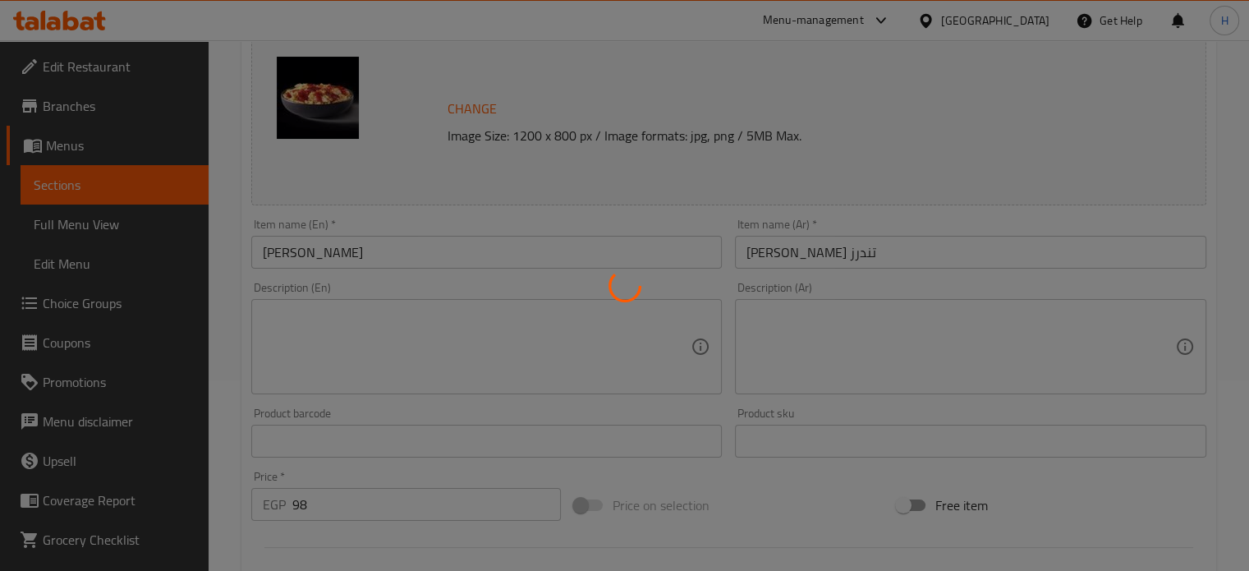
scroll to position [187, 0]
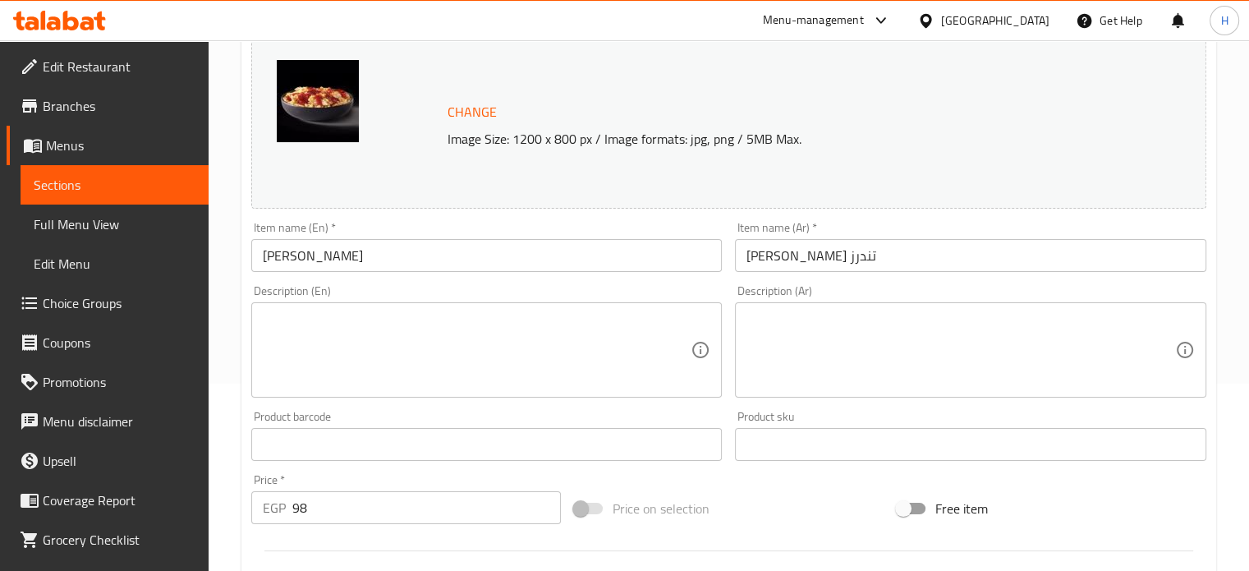
click at [61, 25] on icon at bounding box center [59, 21] width 93 height 20
